Goal: Task Accomplishment & Management: Complete application form

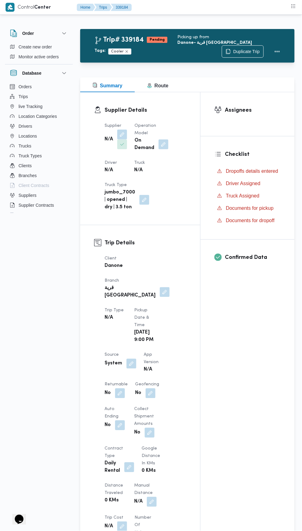
click at [118, 140] on button "button" at bounding box center [122, 145] width 10 height 10
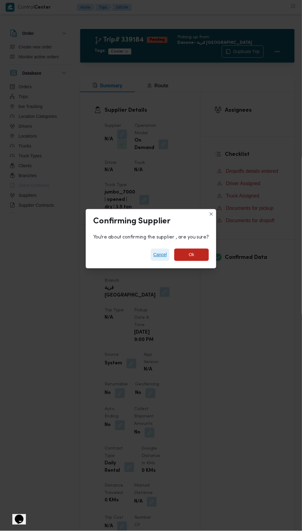
click at [166, 253] on span "Cancel" at bounding box center [160, 254] width 14 height 7
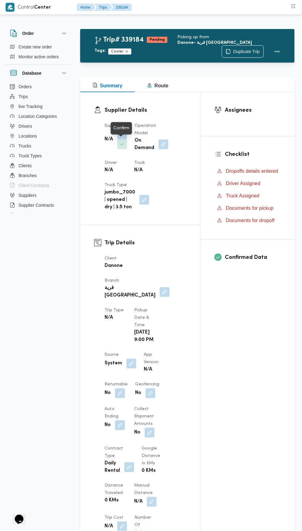
click at [115, 130] on div "Confirm" at bounding box center [121, 128] width 16 height 7
click at [120, 132] on button "button" at bounding box center [122, 135] width 10 height 10
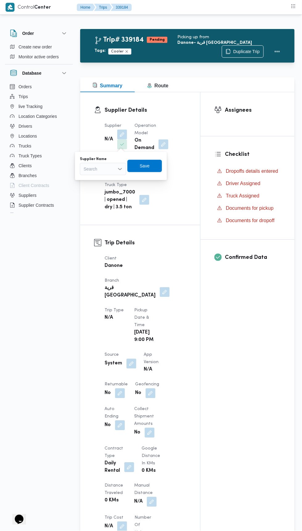
click at [84, 172] on input "Supplier Name" at bounding box center [84, 168] width 1 height 7
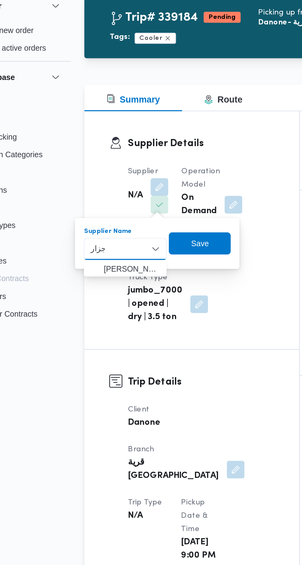
type input "جزار"
click at [127, 179] on mark "جزار" at bounding box center [131, 180] width 9 height 5
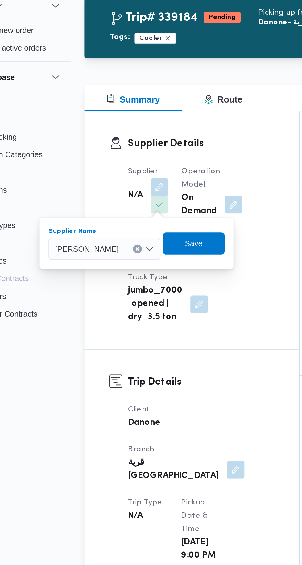
click at [146, 168] on span "Save" at bounding box center [141, 165] width 10 height 7
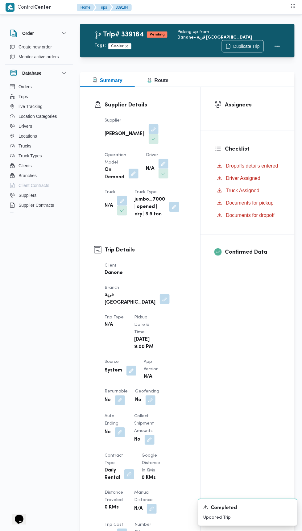
scroll to position [6, 0]
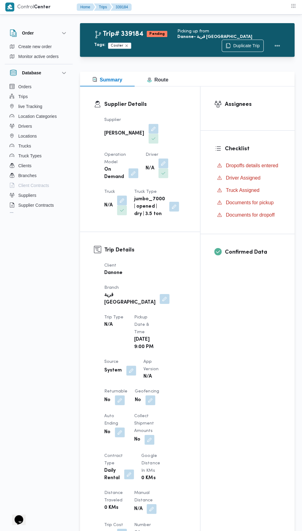
click at [159, 169] on button "button" at bounding box center [164, 164] width 10 height 10
click at [102, 213] on label "Choose a driver" at bounding box center [94, 213] width 29 height 5
click at [84, 219] on input "Choose a driver" at bounding box center [84, 222] width 1 height 7
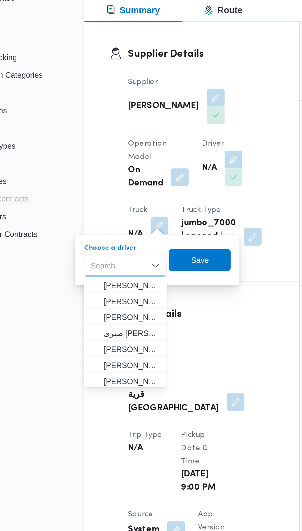
click at [94, 222] on div "Search Combo box. Selected. Combo box input. Search. Type some text or, to disp…" at bounding box center [103, 223] width 46 height 12
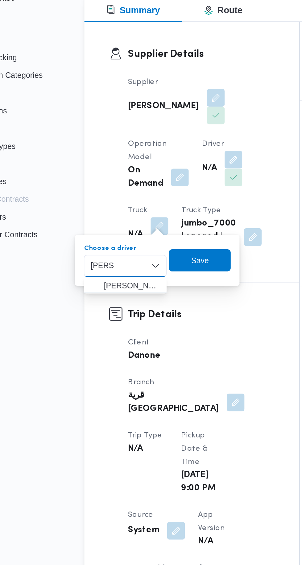
scroll to position [0, 0]
type input "حس"
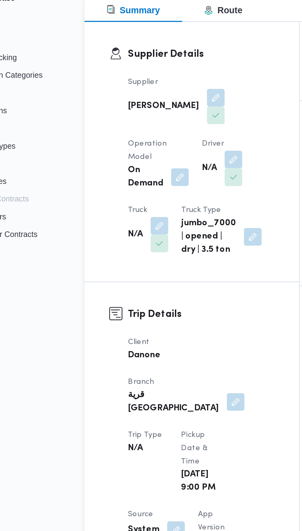
click at [127, 188] on dt "Truck" at bounding box center [116, 191] width 23 height 7
click at [127, 196] on button "button" at bounding box center [122, 201] width 10 height 10
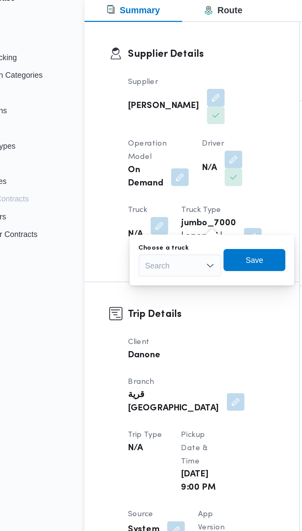
click at [131, 220] on div "Search" at bounding box center [134, 223] width 46 height 12
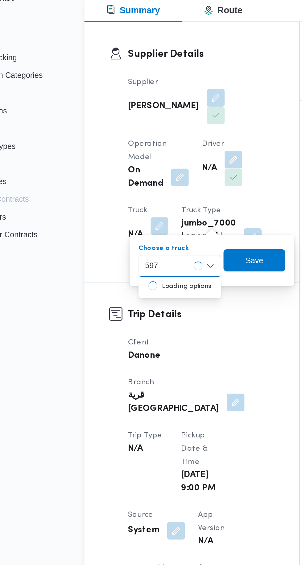
type input "5972"
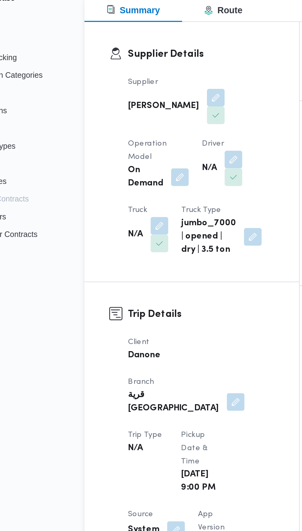
click at [159, 169] on button "button" at bounding box center [164, 164] width 10 height 10
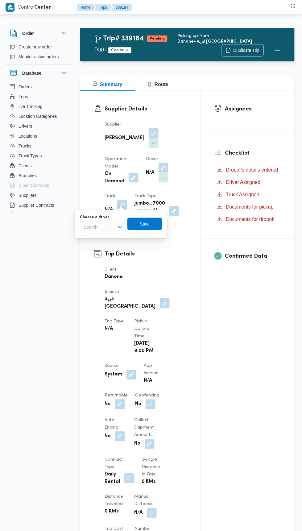
click at [103, 232] on div "Search" at bounding box center [103, 227] width 46 height 12
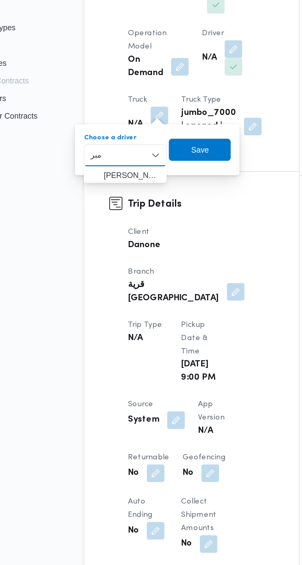
type input "مبر"
click at [93, 235] on span "[PERSON_NAME] وك" at bounding box center [106, 238] width 31 height 7
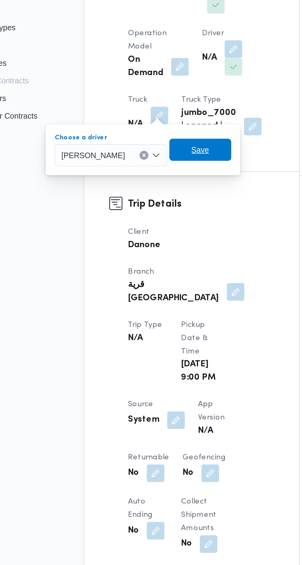
click at [162, 220] on span "Save" at bounding box center [145, 224] width 35 height 12
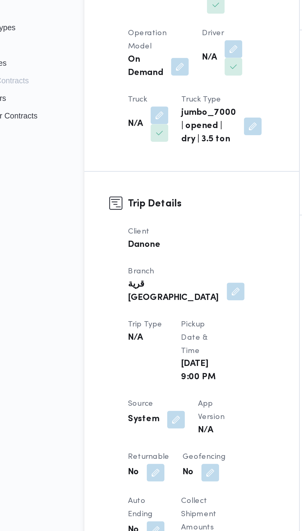
click at [163, 192] on div "Supplier [PERSON_NAME] Operation Model On Demand Driver N/A Truck N/A Truck Typ…" at bounding box center [145, 171] width 89 height 109
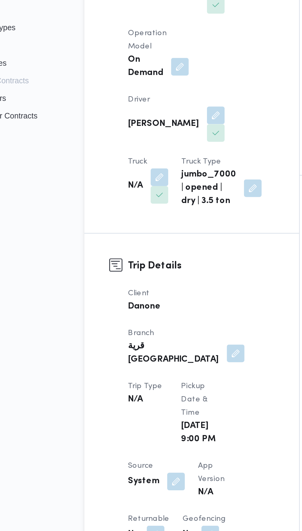
click at [128, 234] on div "N/A" at bounding box center [116, 244] width 24 height 21
click at [127, 235] on button "button" at bounding box center [122, 240] width 10 height 10
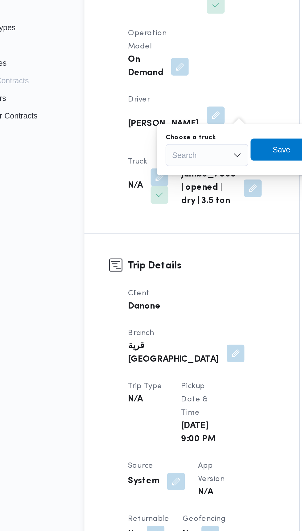
click at [147, 224] on div "Search" at bounding box center [149, 227] width 46 height 12
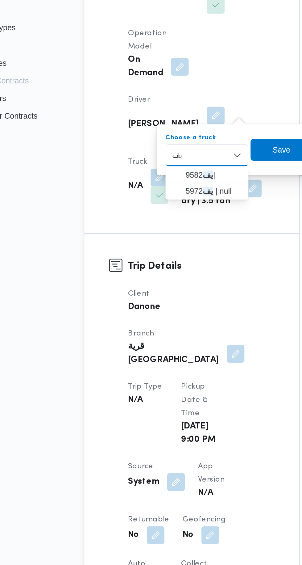
type input "يف"
click at [139, 248] on span "يف 5972 | null" at bounding box center [152, 247] width 31 height 7
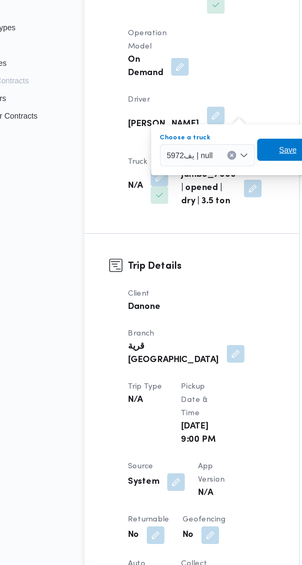
click at [193, 219] on span "Save" at bounding box center [194, 224] width 35 height 12
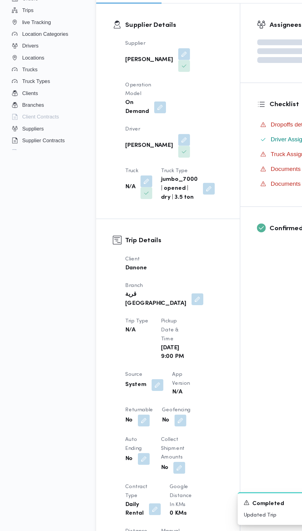
scroll to position [1, 0]
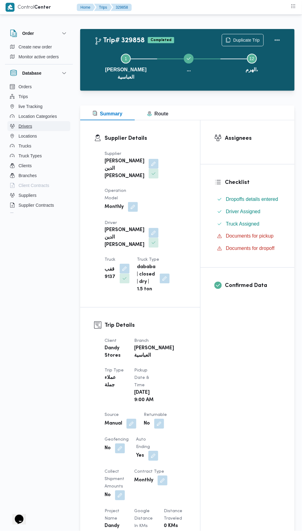
click at [21, 123] on span "Drivers" at bounding box center [26, 126] width 14 height 7
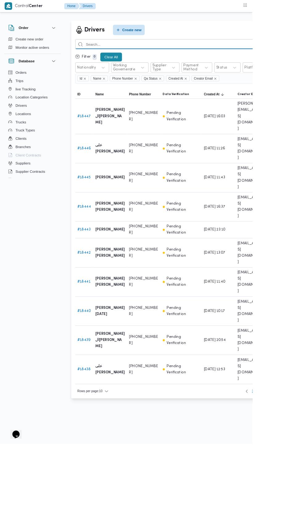
paste input "01146444219"
type input "01146444219"
click at [186, 502] on html "Control Center Home Drivers Order Create new order Monitor active orders Databa…" at bounding box center [151, 265] width 302 height 531
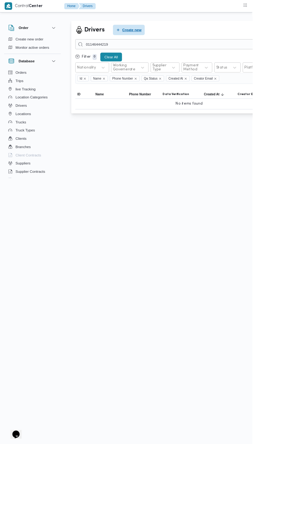
click at [164, 35] on span "Create new" at bounding box center [157, 35] width 23 height 7
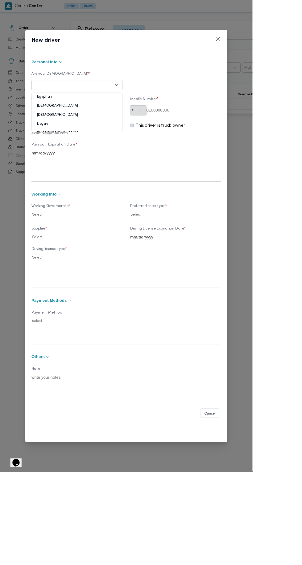
click at [84, 123] on div "Egyptian" at bounding box center [92, 118] width 108 height 11
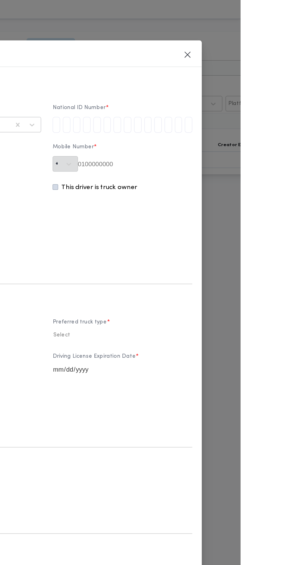
type input "2"
type input "9"
type input "6"
type input "4"
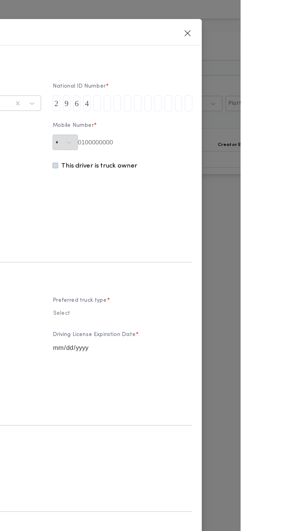
click at [193, 87] on input "tel" at bounding box center [190, 80] width 6 height 12
click at [169, 87] on input "tel" at bounding box center [167, 80] width 6 height 12
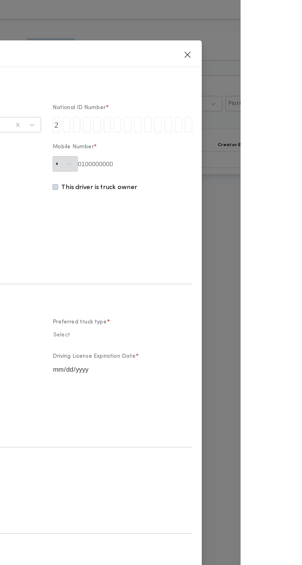
type input "6"
type input "4"
type input "1"
type input "0"
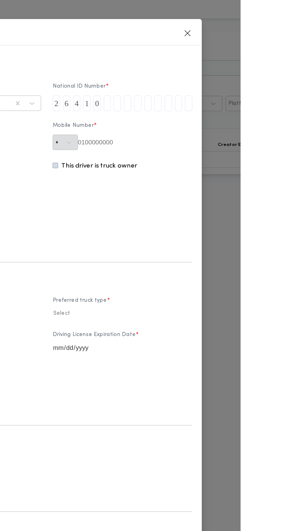
click at [201, 87] on input "tel" at bounding box center [198, 80] width 6 height 12
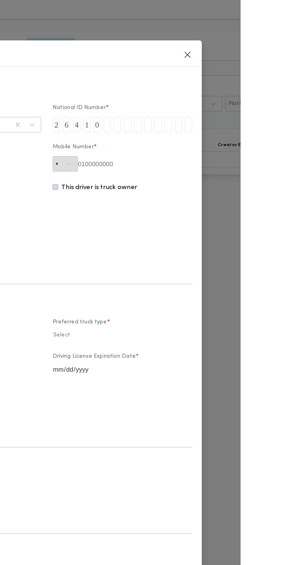
type input "2"
type input "3"
type input "2"
type input "3"
type input "0"
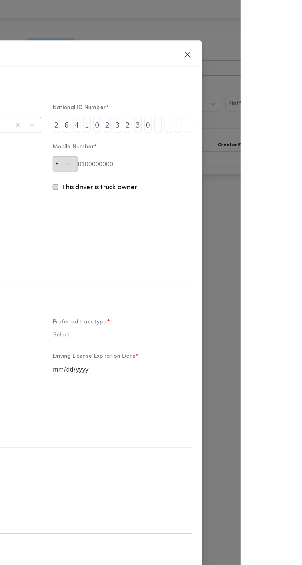
type input "0"
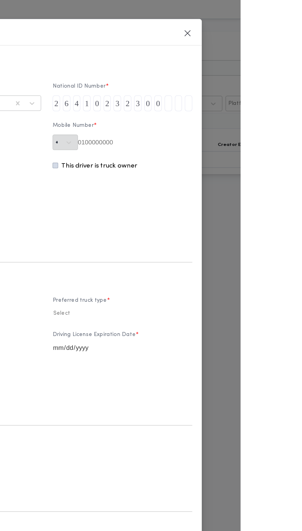
click at [257, 87] on input "tel" at bounding box center [254, 80] width 6 height 12
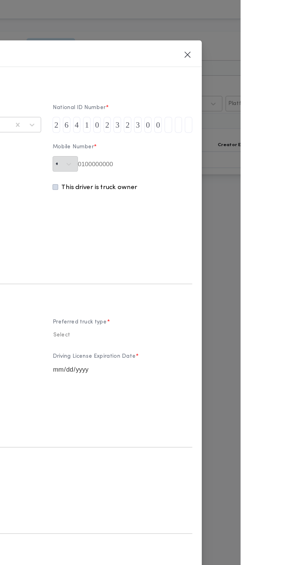
click at [249, 103] on input "tel" at bounding box center [246, 97] width 6 height 12
type input "9"
type input "5"
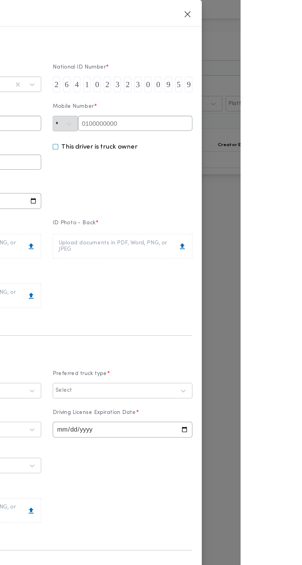
type input "9"
paste input "01146444219"
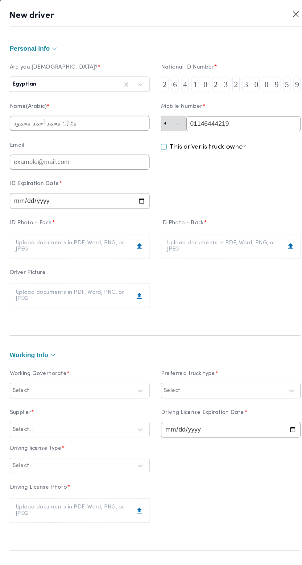
type input "01146444219"
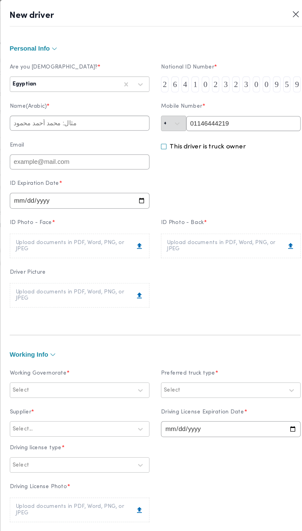
click at [101, 102] on input "text" at bounding box center [92, 96] width 109 height 12
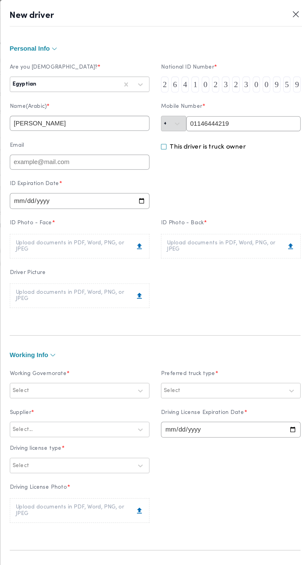
type input "[PERSON_NAME]"
click at [100, 163] on input "date" at bounding box center [92, 156] width 109 height 12
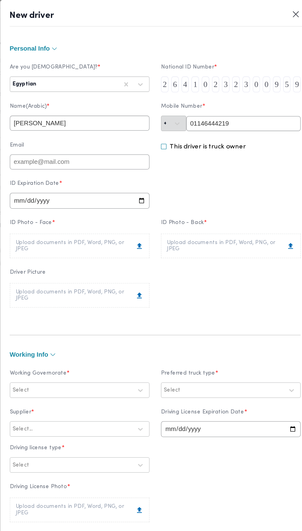
type input "2029-09-22"
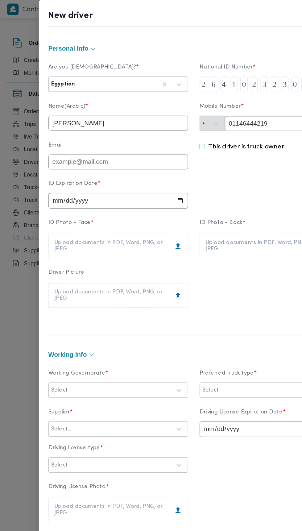
click at [102, 197] on div "Upload documents in PDF, Word, PNG, or JPEG" at bounding box center [92, 192] width 100 height 10
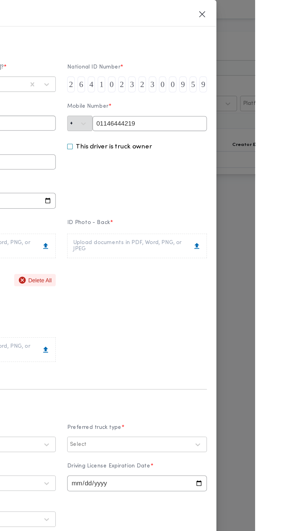
click at [214, 197] on div "Upload documents in PDF, Word, PNG, or JPEG" at bounding box center [210, 192] width 100 height 10
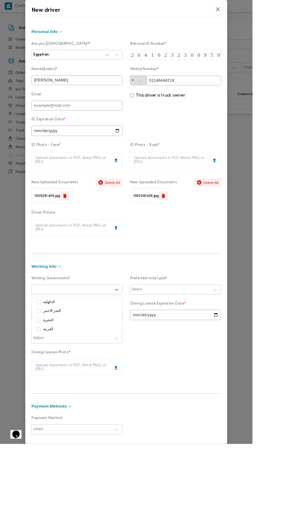
click at [83, 362] on div "Working Governorate * 25 results available. Use Up and Down to choose options, …" at bounding box center [151, 391] width 227 height 137
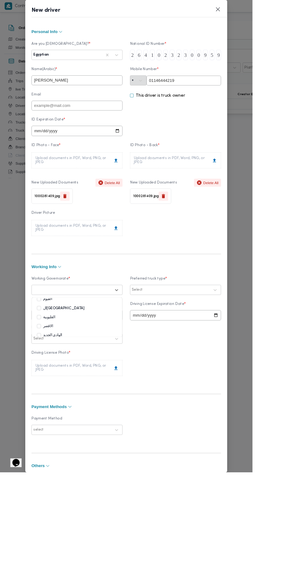
scroll to position [105, 0]
click at [75, 368] on label "القاهرة" at bounding box center [72, 364] width 57 height 7
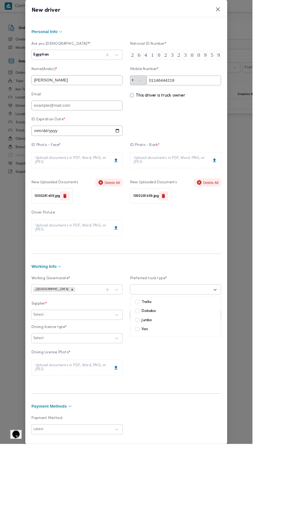
click at [201, 362] on div "Working Governorate * القاهرة Preferred truck type * 4 results available. Use U…" at bounding box center [151, 391] width 227 height 137
click at [210, 374] on div "Supplier * Select... Driving License Expiration Date * Driving license type * S…" at bounding box center [151, 386] width 227 height 56
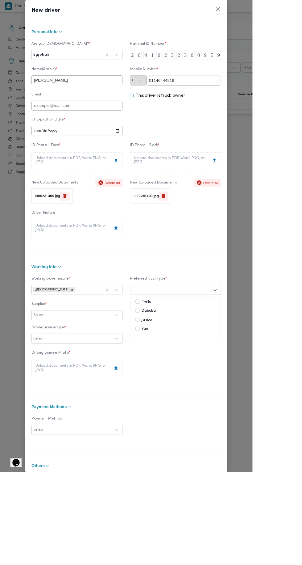
scroll to position [0, 0]
click at [186, 376] on label "Dababa" at bounding box center [174, 372] width 24 height 7
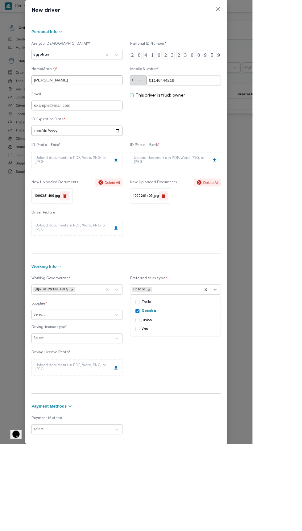
click at [182, 387] on label "Jumbo" at bounding box center [172, 383] width 20 height 7
click at [81, 398] on div "[PERSON_NAME]" at bounding box center [92, 393] width 108 height 11
type input "جزار"
click at [208, 383] on input "date" at bounding box center [210, 377] width 109 height 12
type input "2028-09-22"
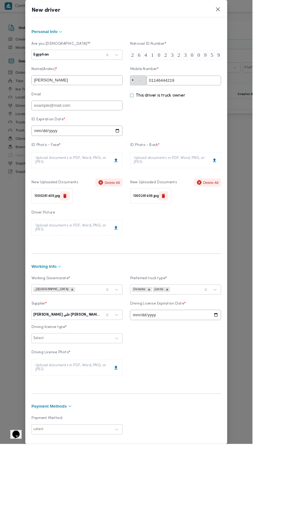
click at [83, 445] on div "Upload documents in PDF, Word, PNG, or JPEG" at bounding box center [92, 440] width 100 height 10
click at [83, 414] on div "Supplier * وليد محمود احمد علي موسى الجزار Driving License Expiration Date * 20…" at bounding box center [151, 386] width 227 height 56
click at [70, 437] on div "ثانية" at bounding box center [92, 432] width 108 height 11
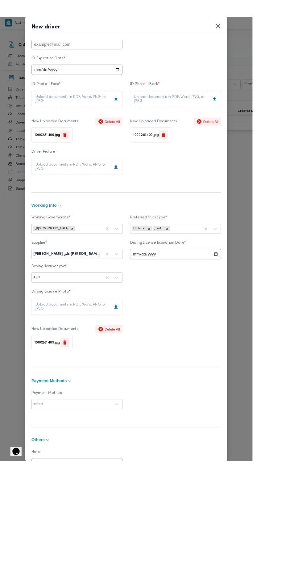
scroll to position [0, 0]
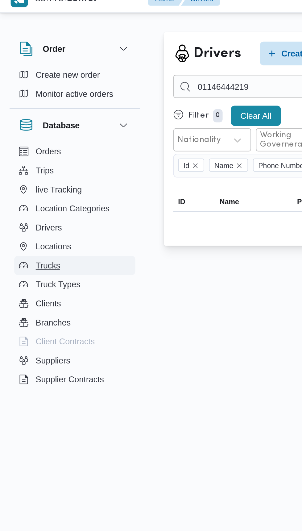
click at [25, 145] on span "Trucks" at bounding box center [25, 145] width 13 height 7
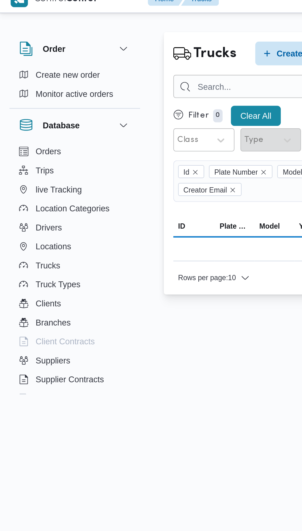
click at [110, 204] on html "Control Center Home Trucks English عربي Dark mode Logout Order Create new order…" at bounding box center [151, 265] width 302 height 531
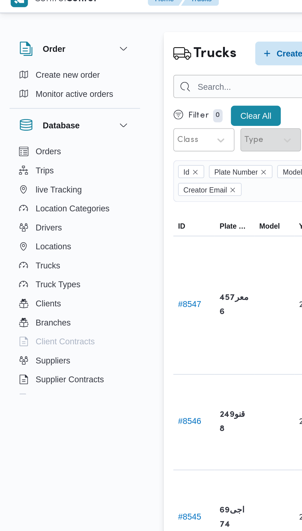
click at [111, 252] on th "ID # 8545" at bounding box center [101, 277] width 22 height 50
click at [112, 252] on td "Plate Number اجى6974" at bounding box center [122, 277] width 21 height 50
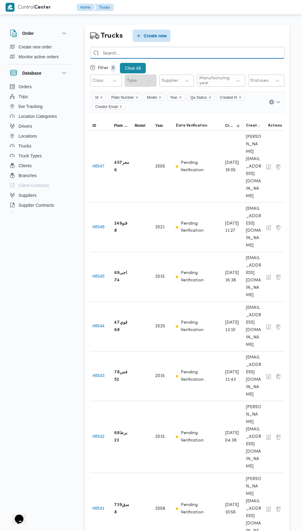
click at [119, 50] on input "search" at bounding box center [187, 53] width 195 height 12
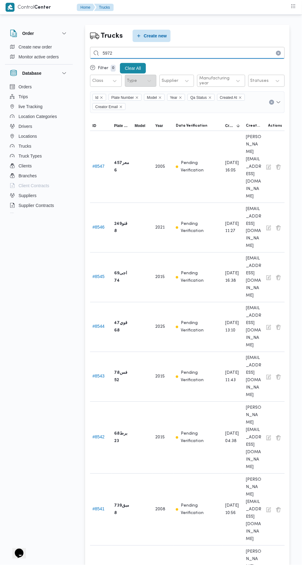
type input "5972"
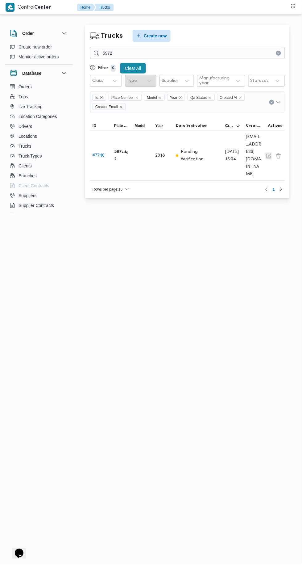
click at [267, 152] on button "button" at bounding box center [268, 155] width 7 height 7
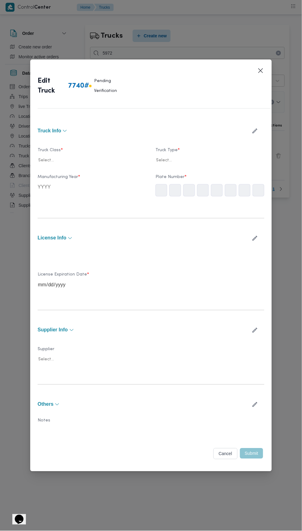
type input "2018"
type input "2027-07-07"
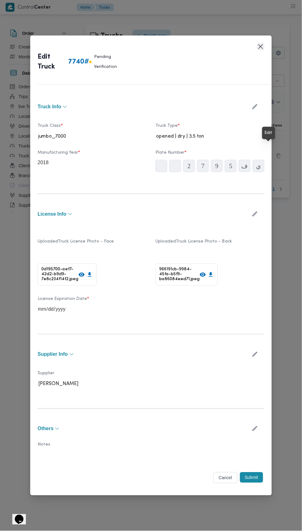
click at [258, 50] on button "Closes this modal window" at bounding box center [260, 46] width 7 height 7
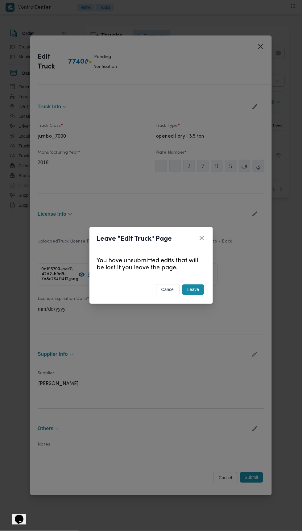
click at [195, 285] on button "Leave" at bounding box center [193, 290] width 22 height 10
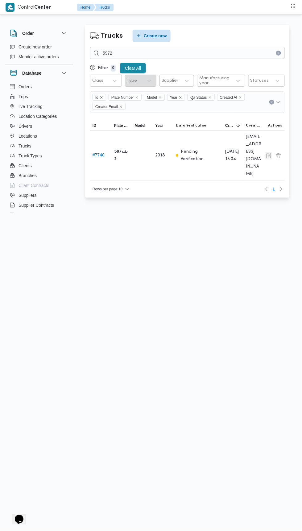
click at [269, 152] on button "button" at bounding box center [268, 155] width 7 height 7
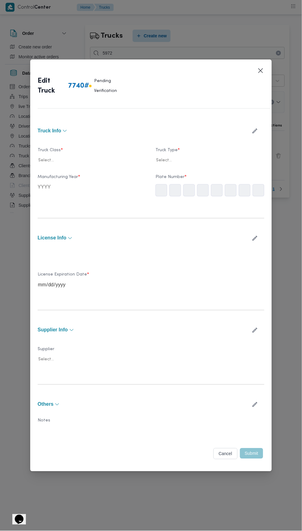
type input "2018"
type input "2027-07-07"
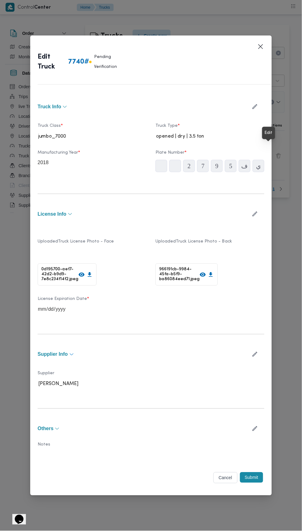
click at [243, 352] on button "Supplier Info" at bounding box center [142, 354] width 208 height 5
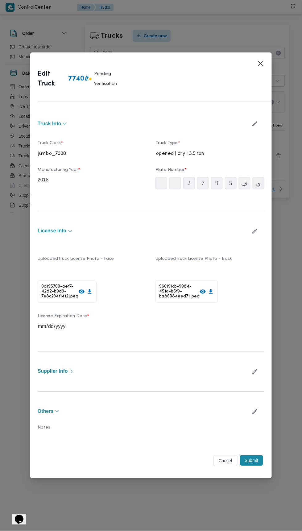
click at [54, 282] on div "0d195700-aef7-42d2-b9d9-7e8c234f14f2.jpeg" at bounding box center [67, 292] width 59 height 22
click at [79, 290] on icon at bounding box center [82, 292] width 6 height 4
click at [263, 67] on button "Closes this modal window" at bounding box center [260, 63] width 7 height 7
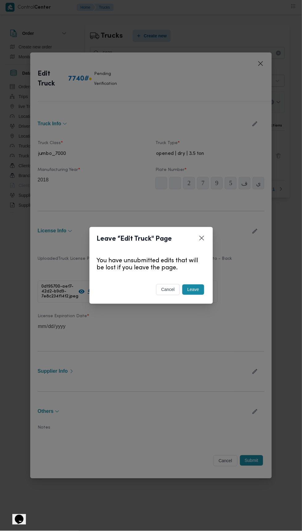
click at [156, 290] on button "cancel" at bounding box center [168, 289] width 24 height 11
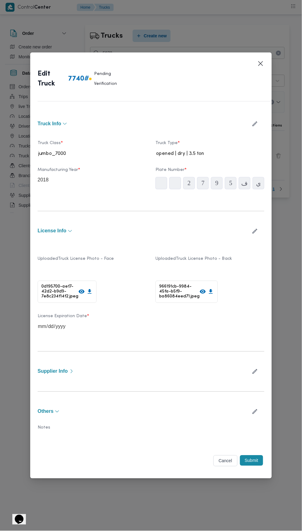
click at [44, 363] on div "Supplier Info" at bounding box center [151, 372] width 227 height 18
click at [56, 369] on span "Supplier Info" at bounding box center [53, 371] width 30 height 5
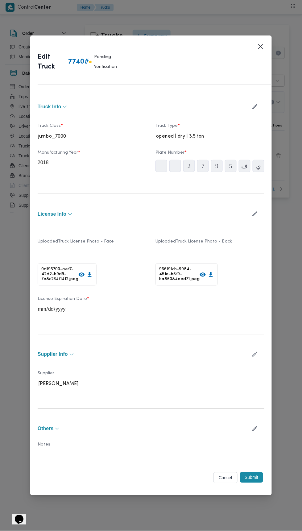
click at [254, 352] on icon "button" at bounding box center [255, 354] width 5 height 5
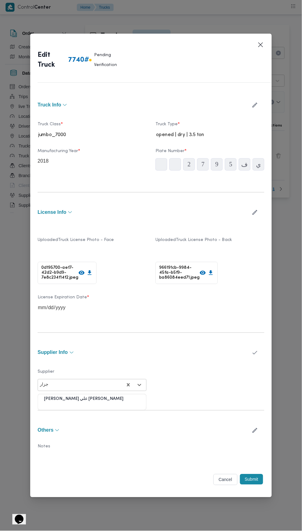
click at [53, 396] on div "[PERSON_NAME]" at bounding box center [92, 401] width 108 height 11
type input "جزار"
click at [256, 474] on button "Submit" at bounding box center [251, 479] width 23 height 10
